Goal: Navigation & Orientation: Find specific page/section

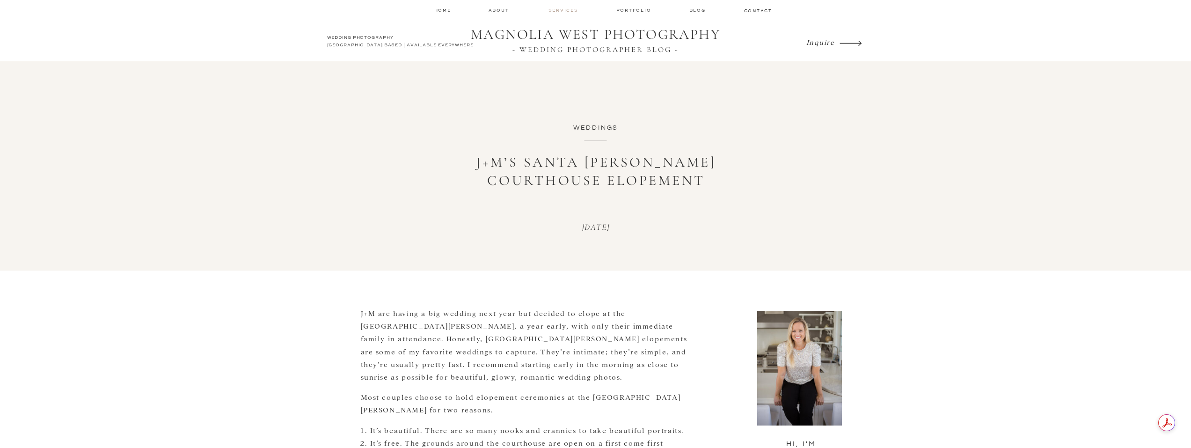
click at [569, 12] on nav "services" at bounding box center [563, 10] width 31 height 6
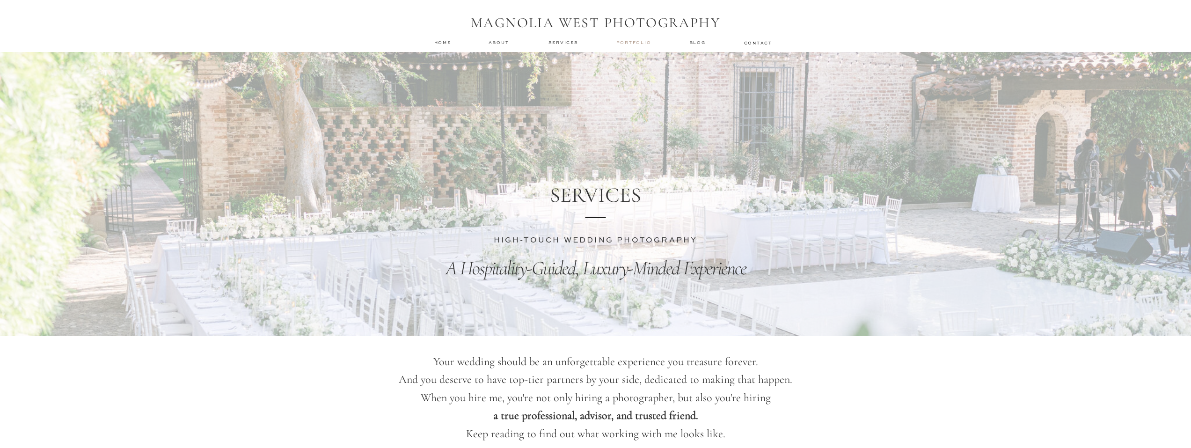
click at [642, 43] on nav "Portfolio" at bounding box center [634, 42] width 37 height 7
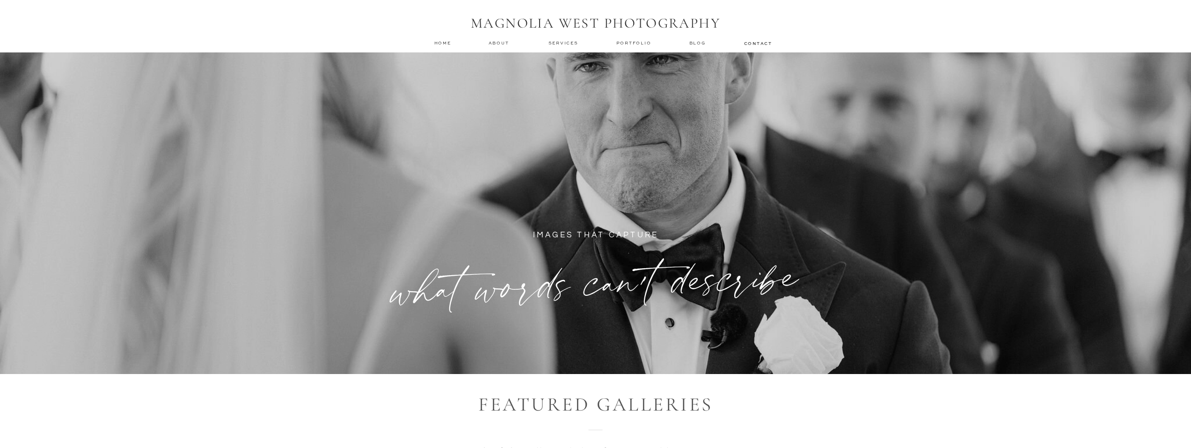
scroll to position [374, 0]
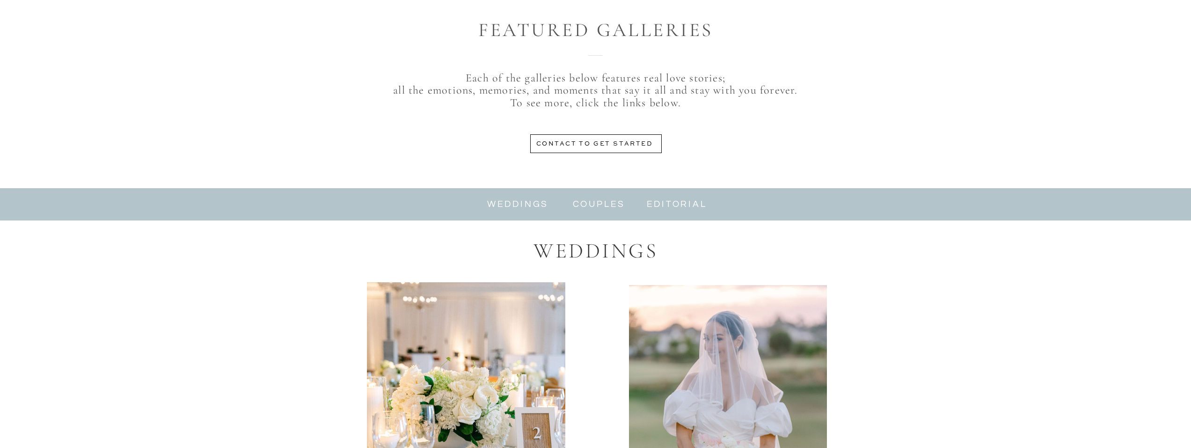
click at [590, 201] on nav "couples" at bounding box center [599, 204] width 58 height 11
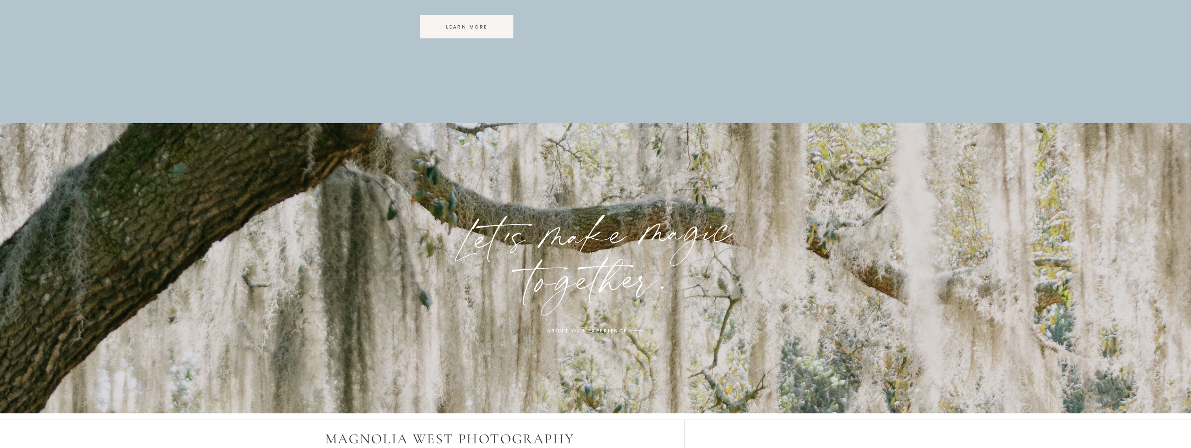
scroll to position [2937, 0]
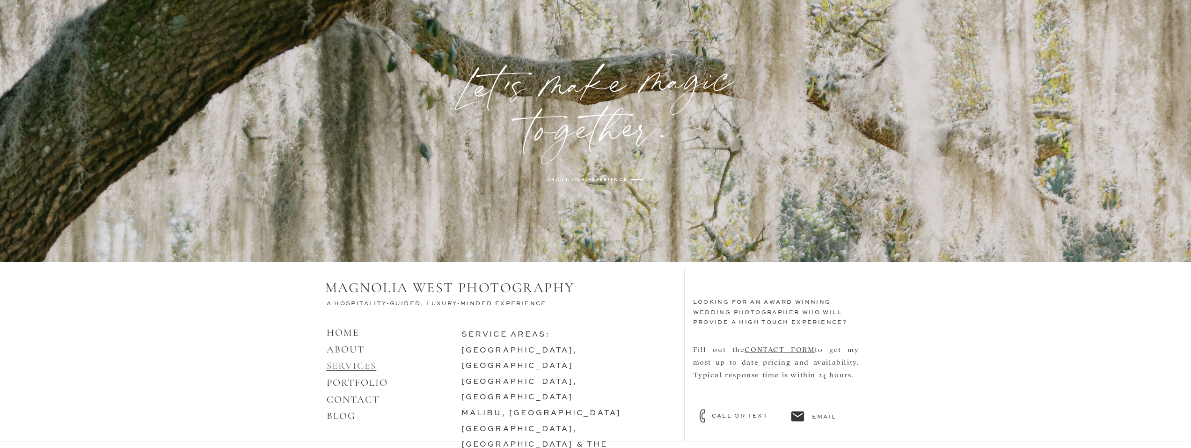
click at [372, 363] on link "SERVICES" at bounding box center [352, 366] width 50 height 12
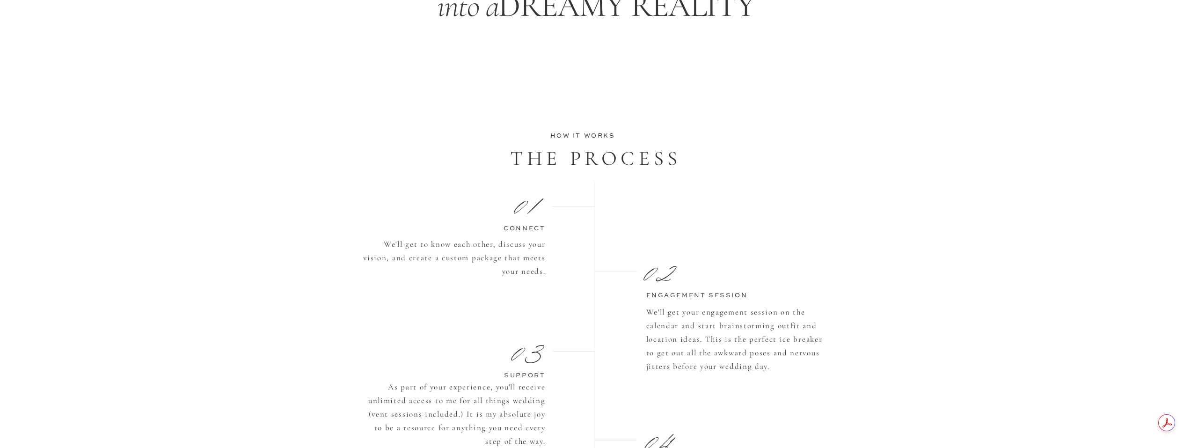
scroll to position [936, 0]
